Goal: Task Accomplishment & Management: Use online tool/utility

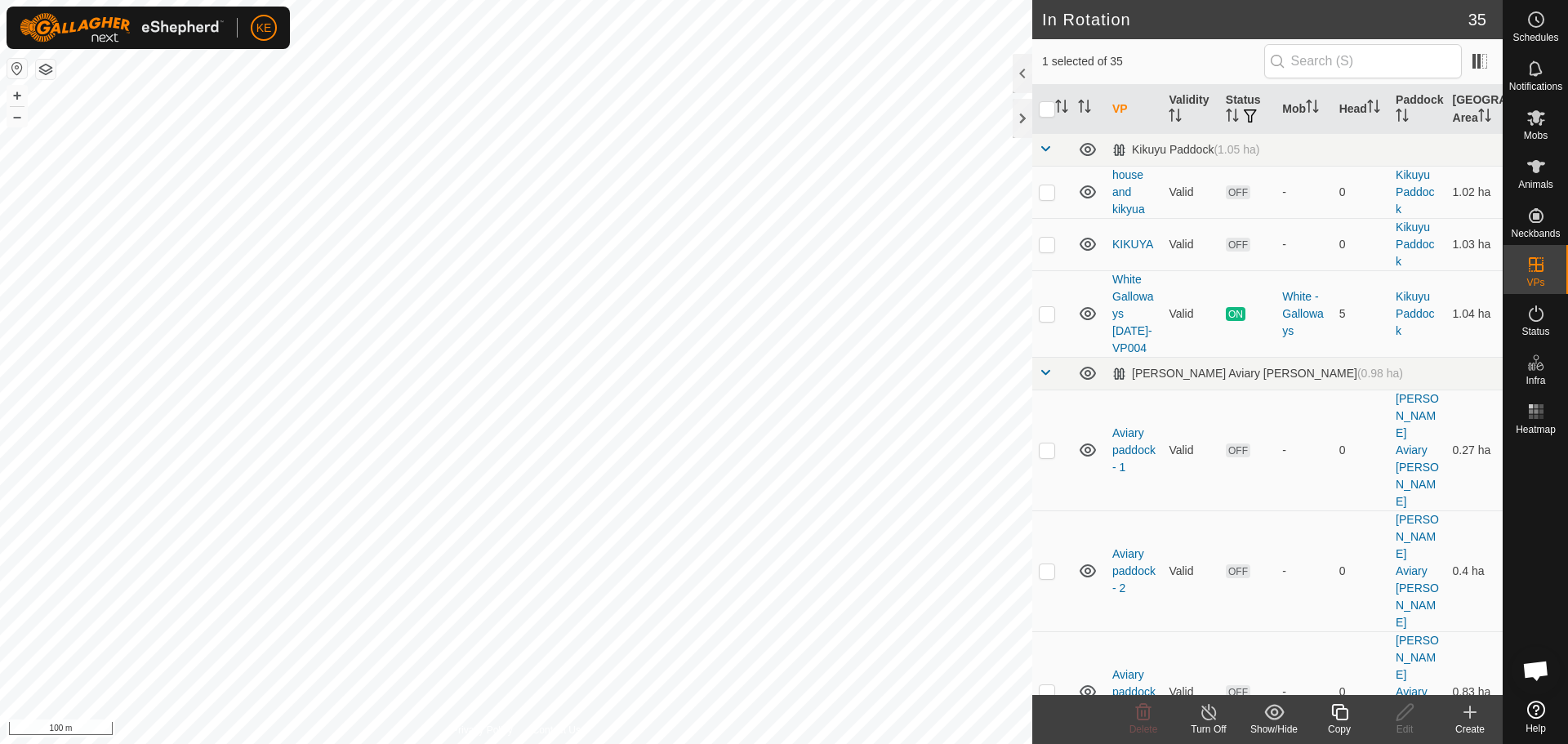
click at [1344, 723] on div "Copy" at bounding box center [1339, 730] width 66 height 15
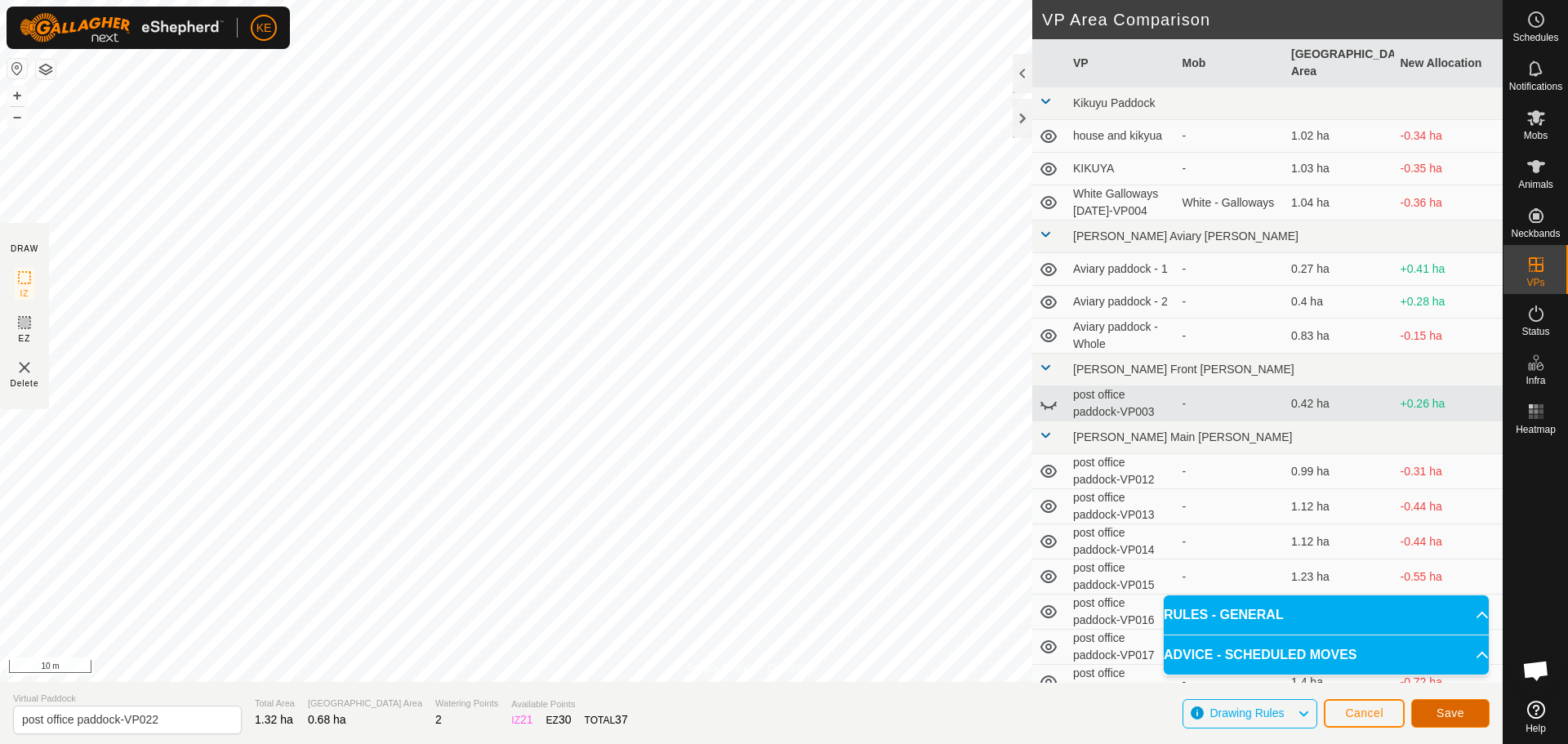
click at [1444, 711] on span "Save" at bounding box center [1449, 713] width 27 height 13
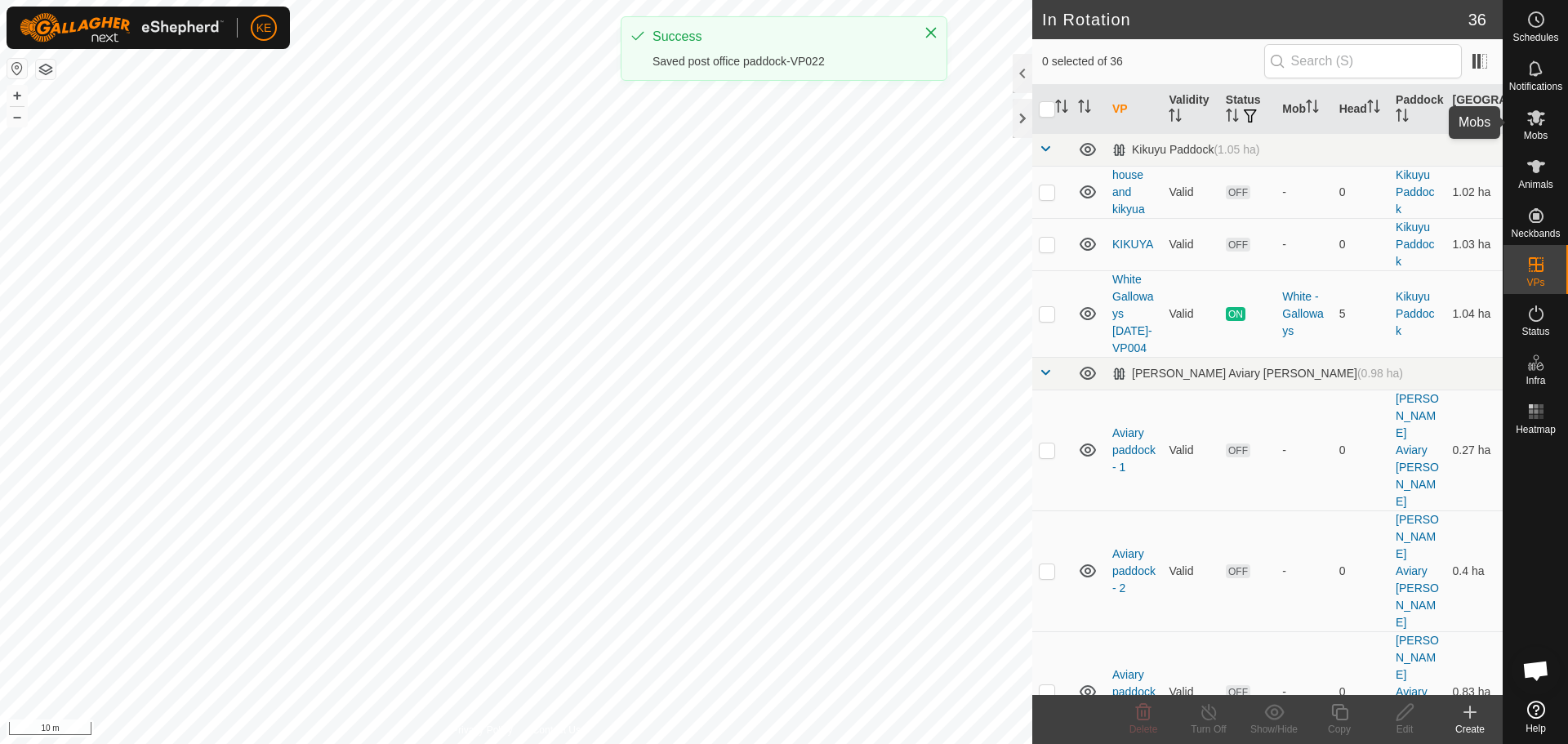
click at [1533, 126] on icon at bounding box center [1536, 118] width 20 height 20
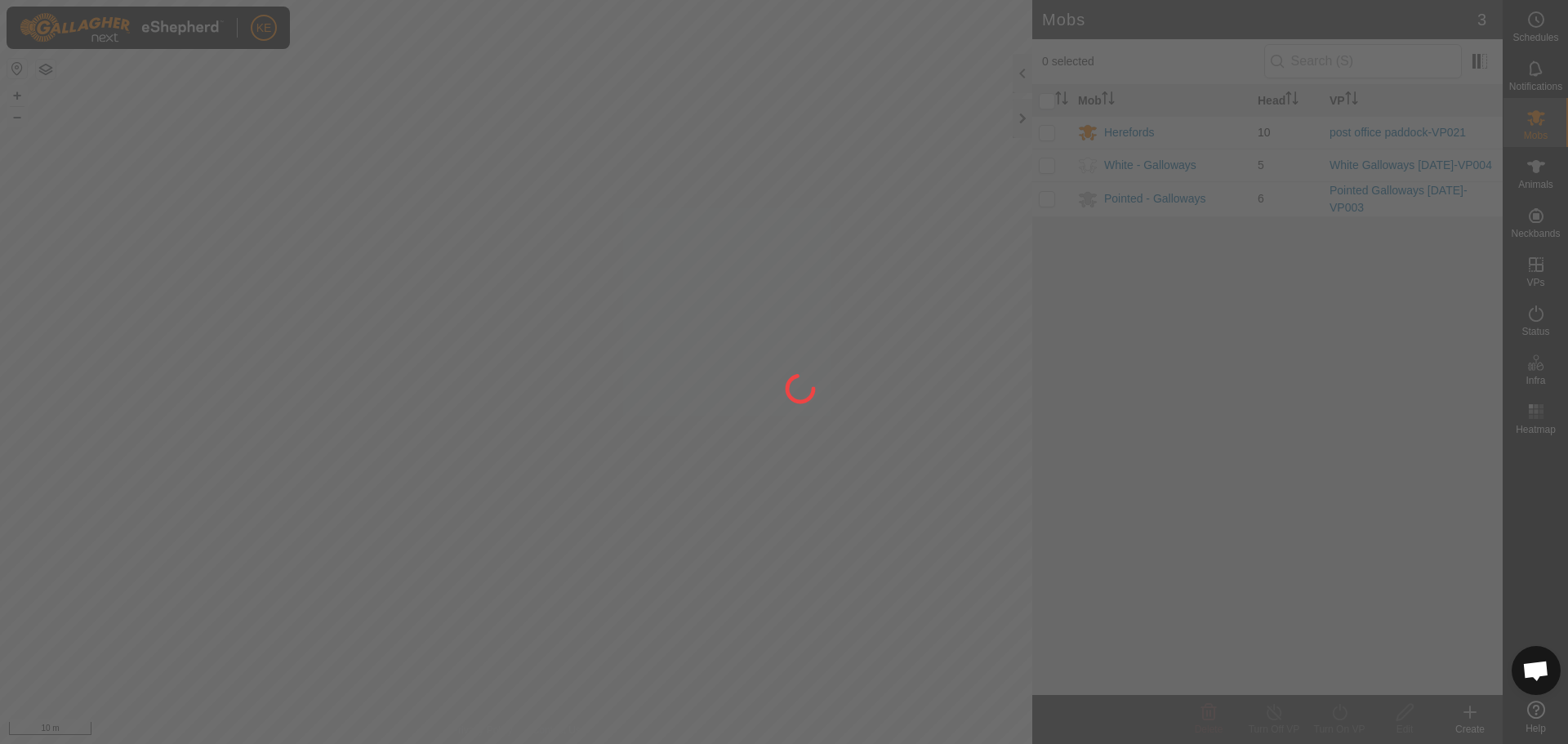
click at [1043, 129] on div at bounding box center [784, 372] width 1568 height 744
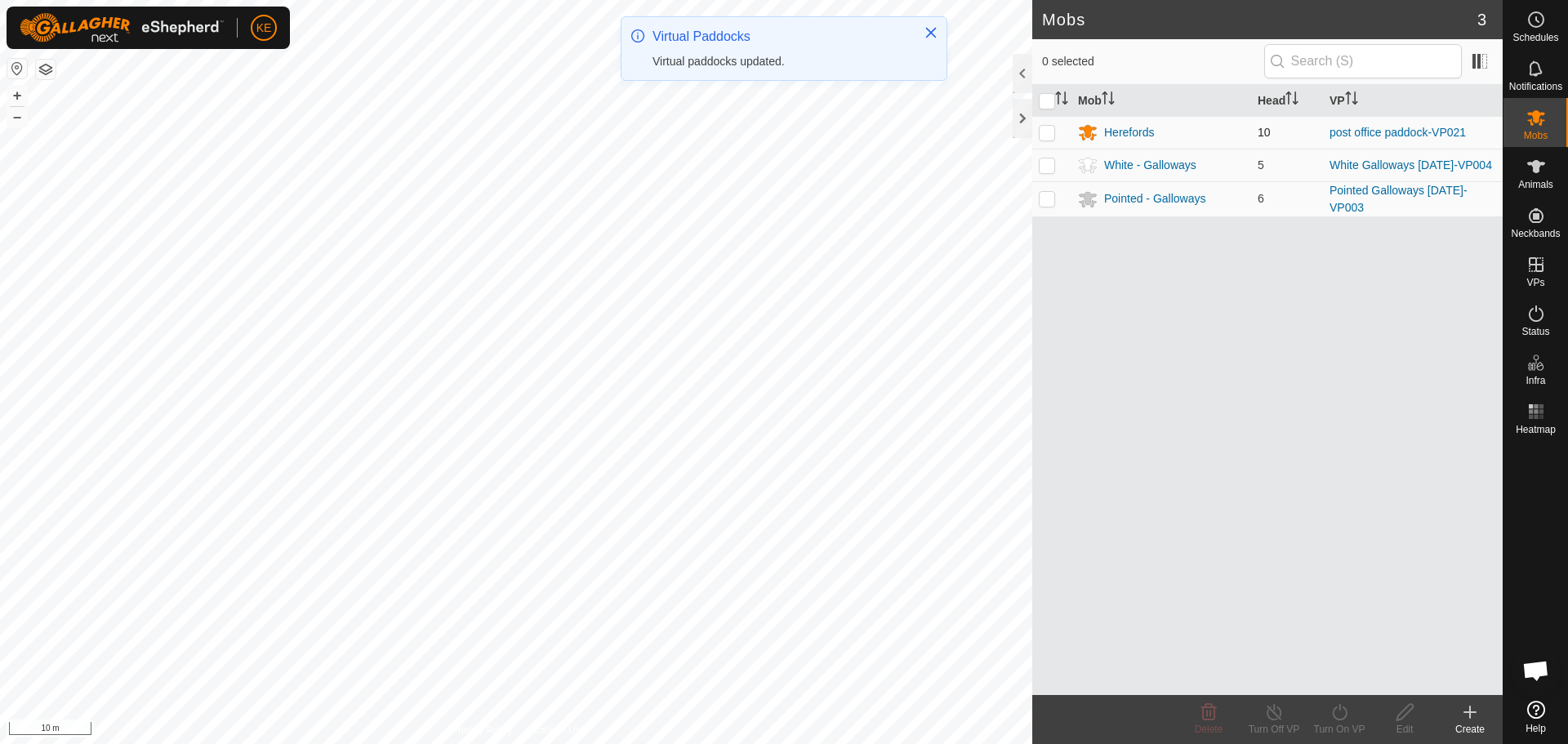
click at [1048, 136] on p-checkbox at bounding box center [1047, 133] width 17 height 13
checkbox input "true"
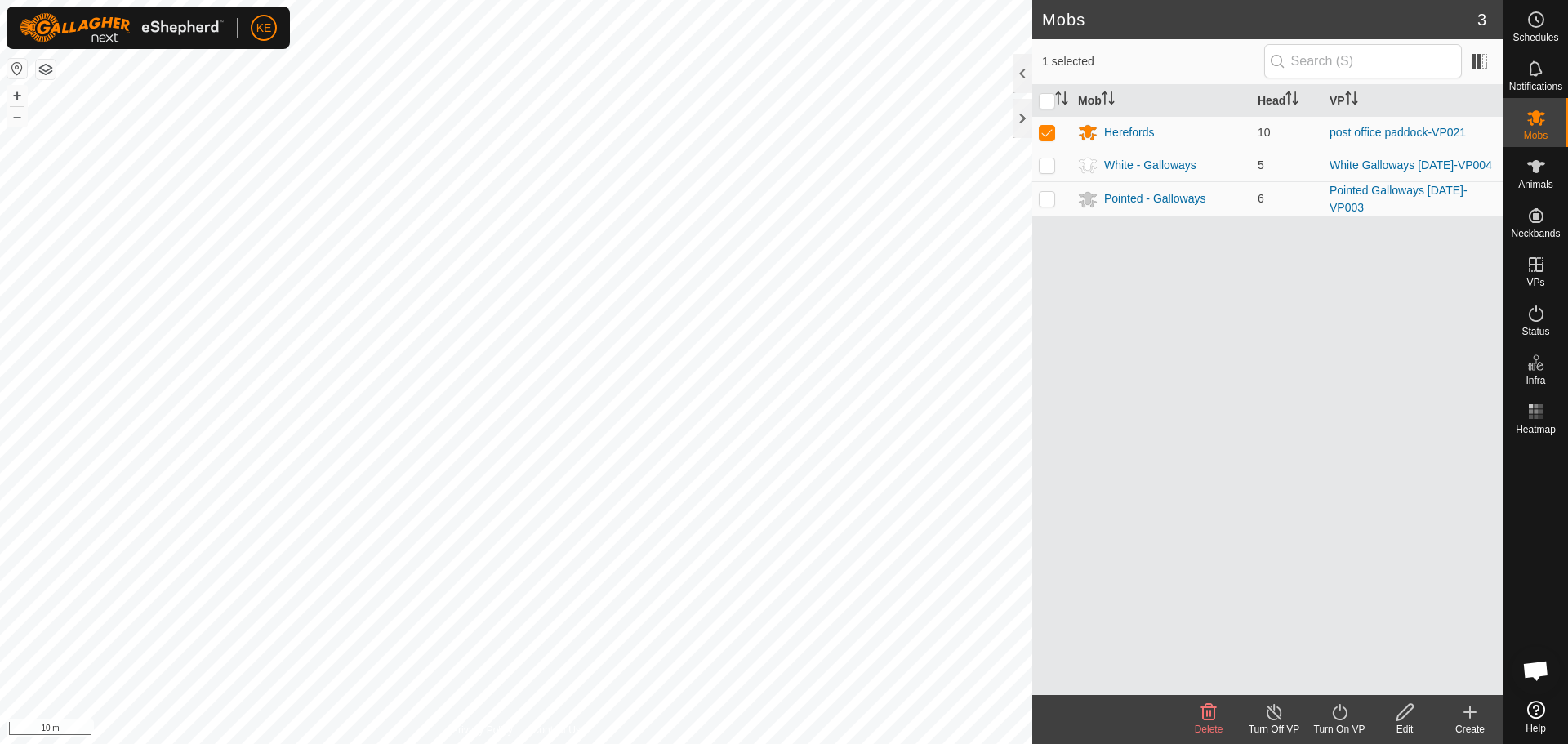
click at [1325, 726] on div "Turn On VP" at bounding box center [1339, 730] width 66 height 15
click at [1323, 686] on link "Now" at bounding box center [1388, 676] width 162 height 32
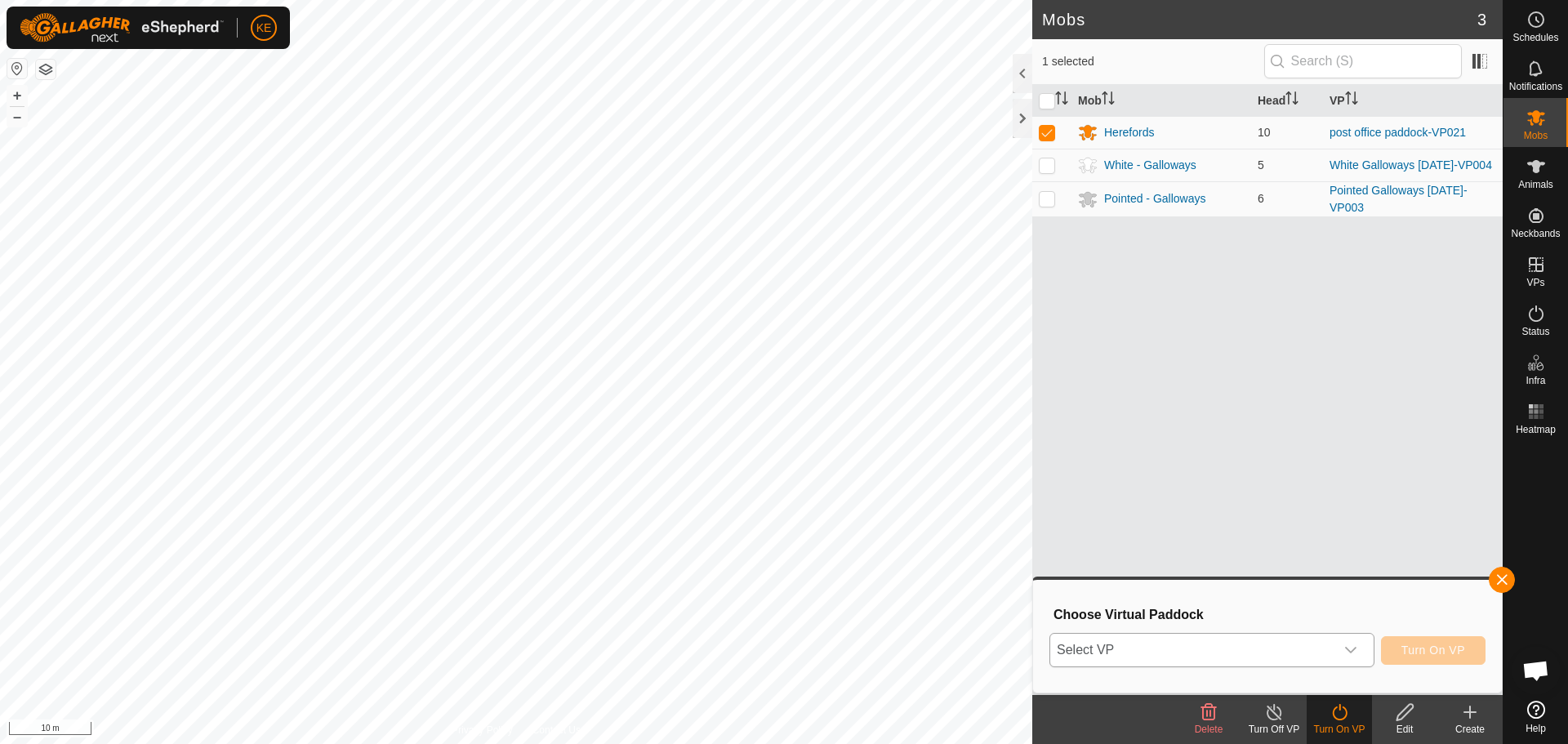
click at [1319, 653] on span "Select VP" at bounding box center [1192, 649] width 284 height 32
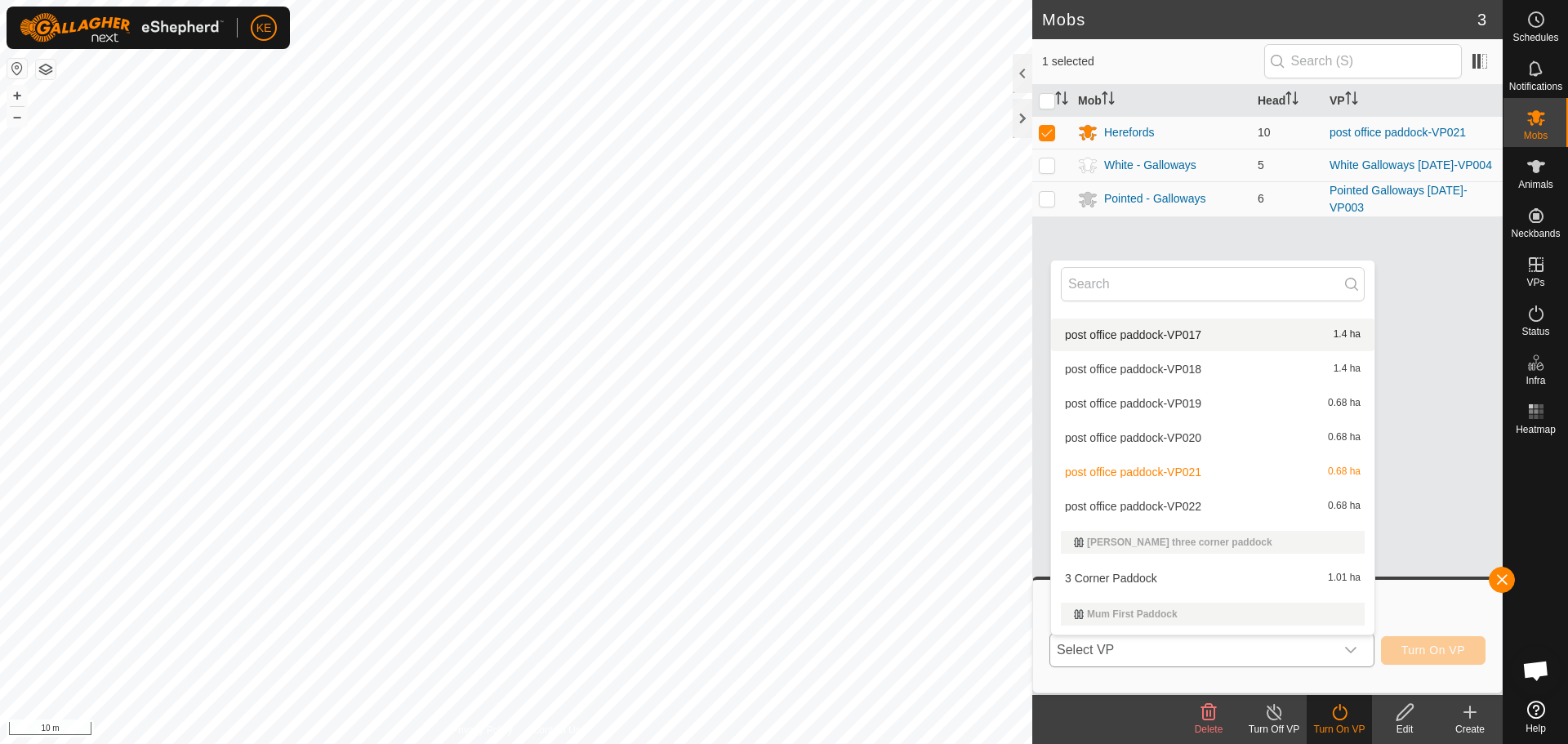
scroll to position [571, 0]
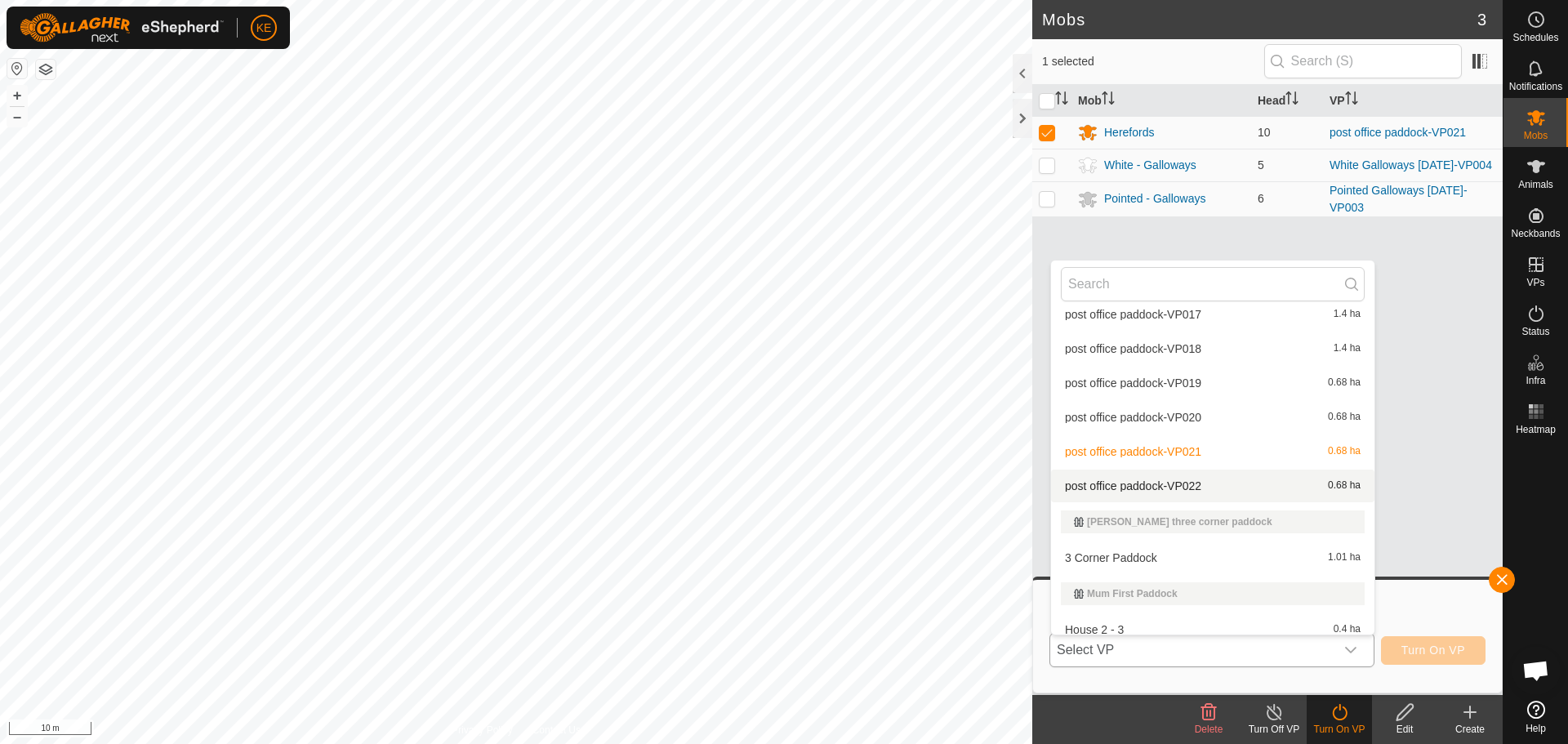
click at [1120, 484] on li "post office paddock-VP022 0.68 ha" at bounding box center [1212, 485] width 323 height 32
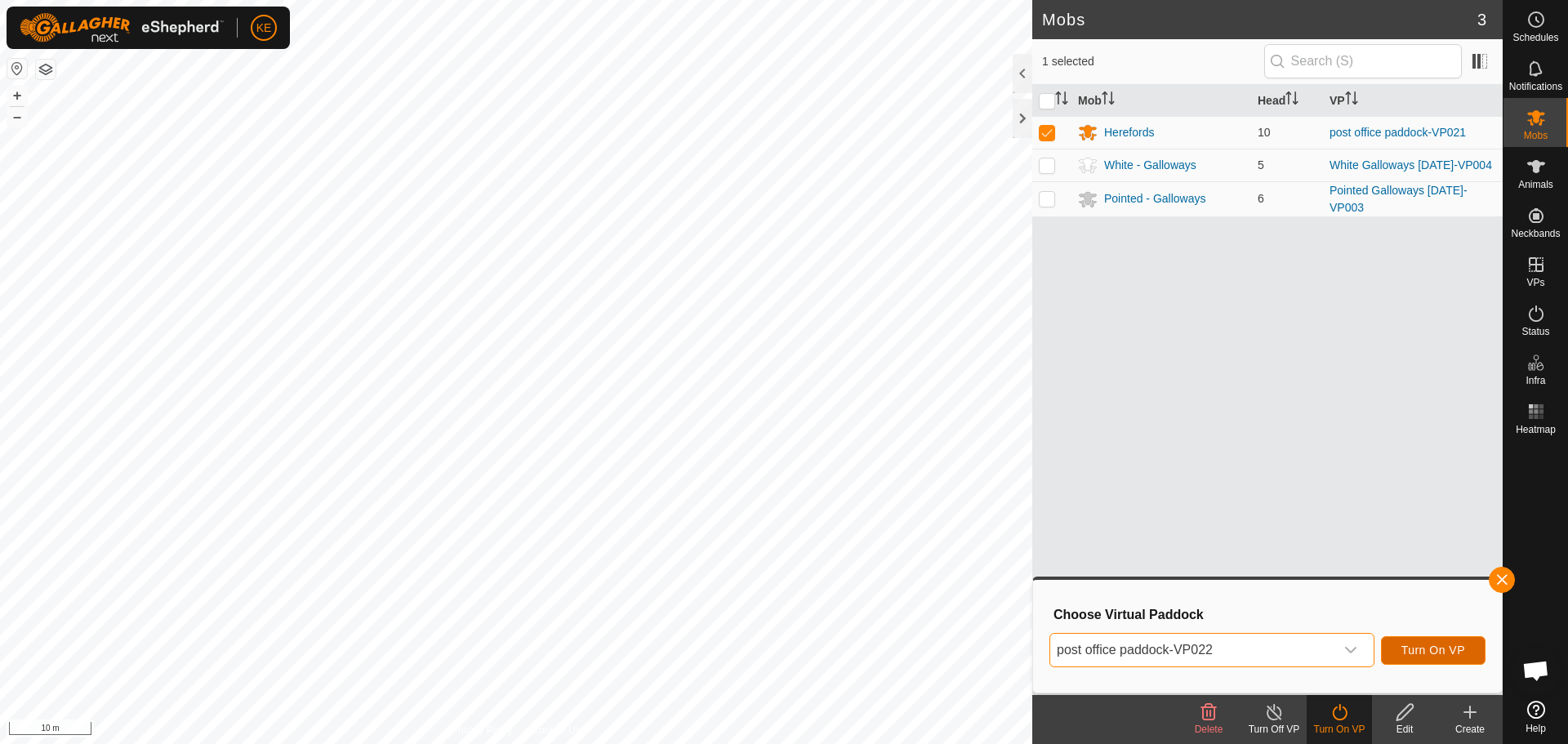
click at [1412, 657] on span "Turn On VP" at bounding box center [1433, 650] width 64 height 13
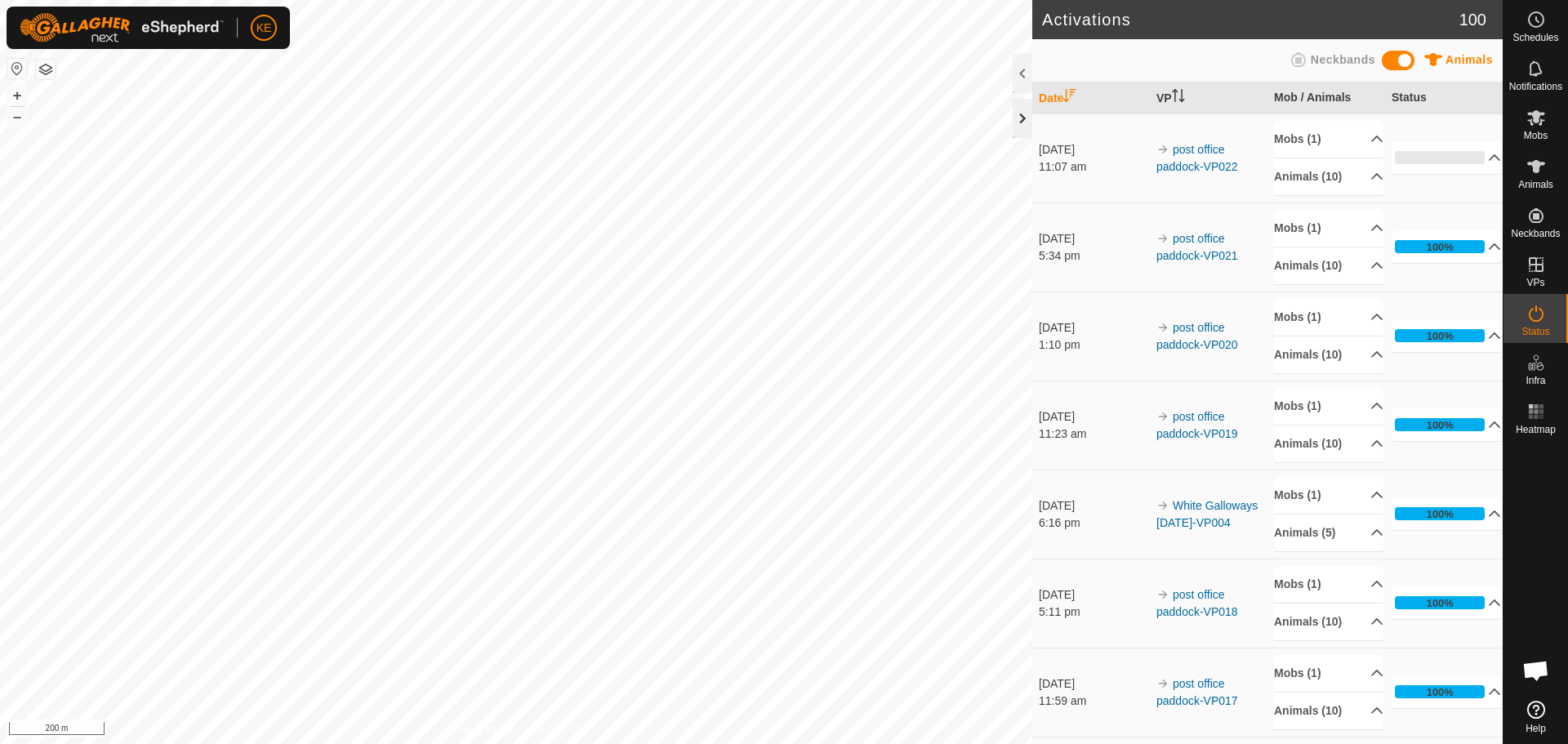
click at [1017, 114] on div at bounding box center [1022, 118] width 20 height 39
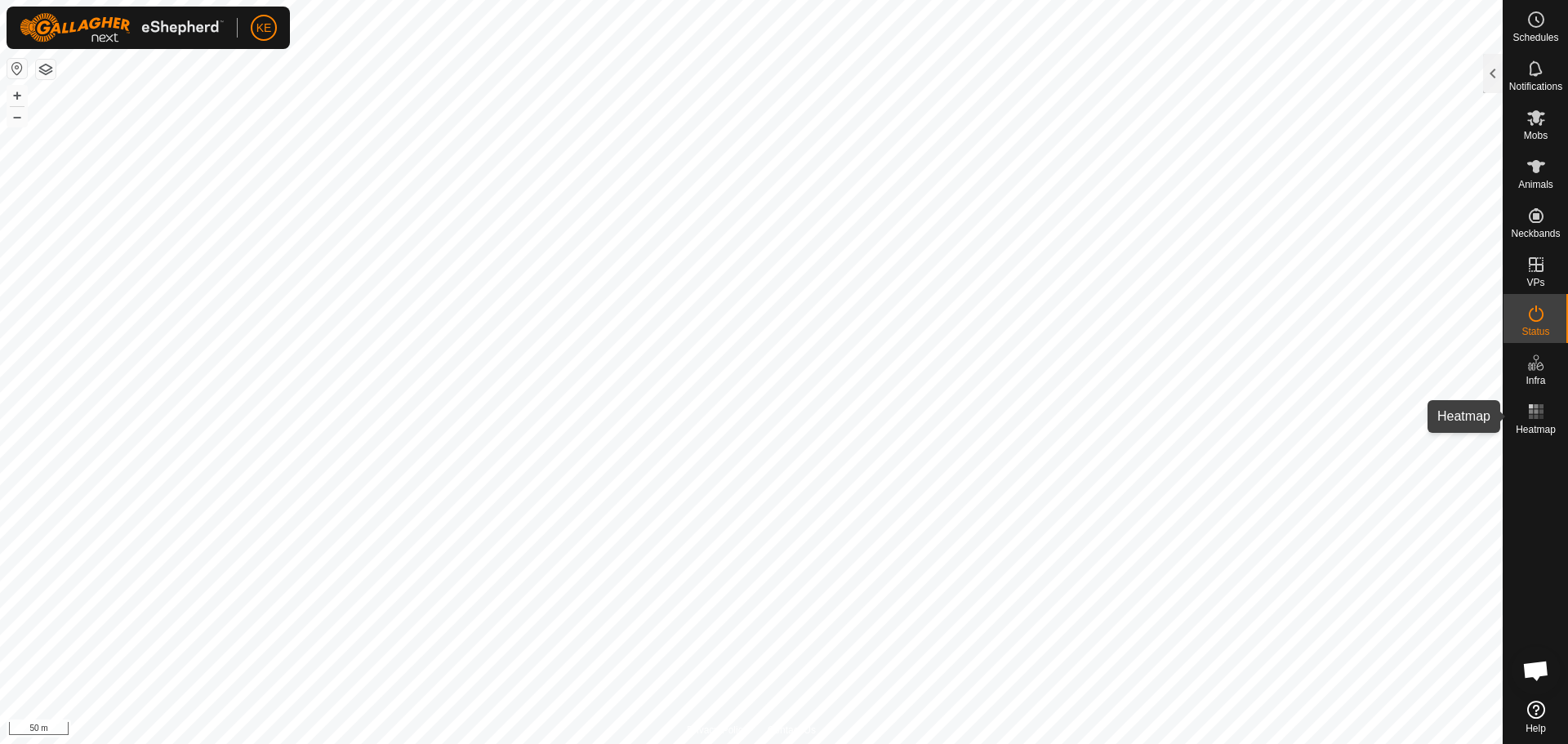
click at [1535, 415] on rect at bounding box center [1535, 416] width 4 height 4
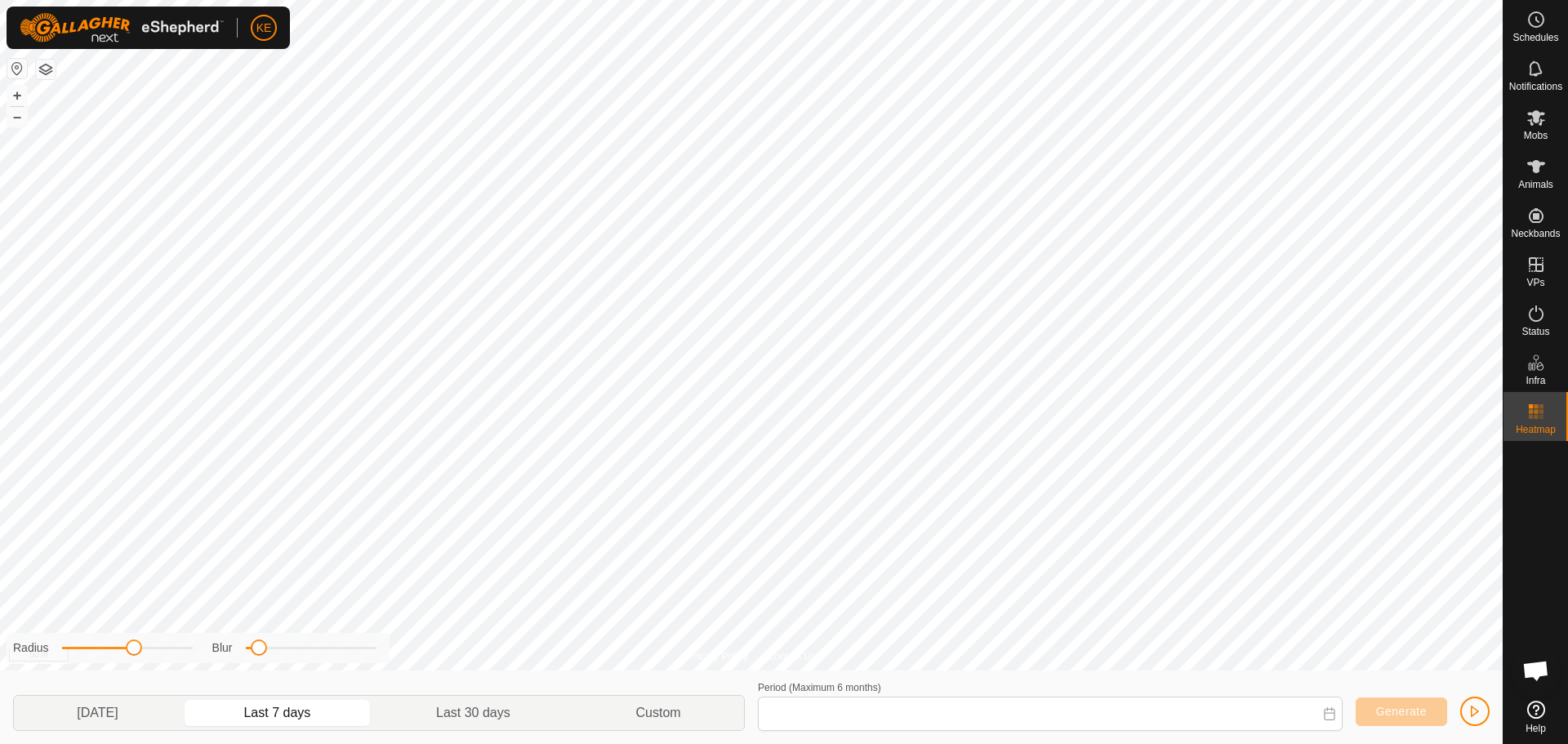
type input "[DATE] - [DATE]"
